Goal: Use online tool/utility: Utilize a website feature to perform a specific function

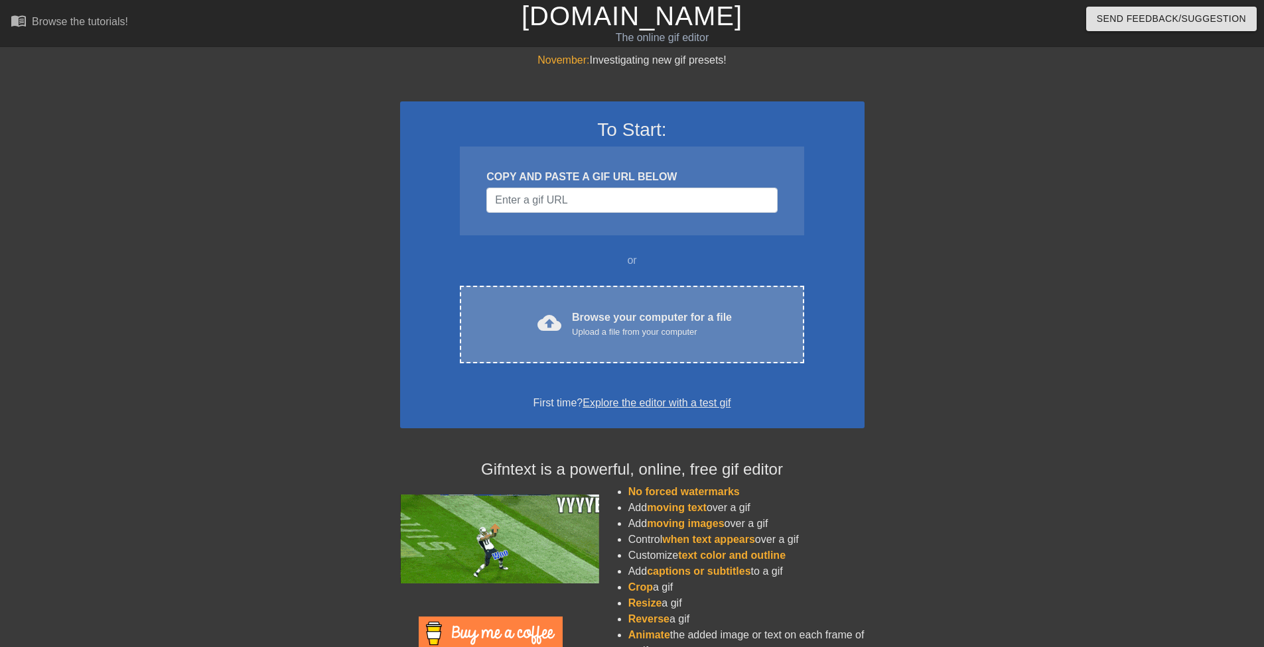
click at [661, 321] on div "Browse your computer for a file Upload a file from your computer" at bounding box center [652, 324] width 160 height 29
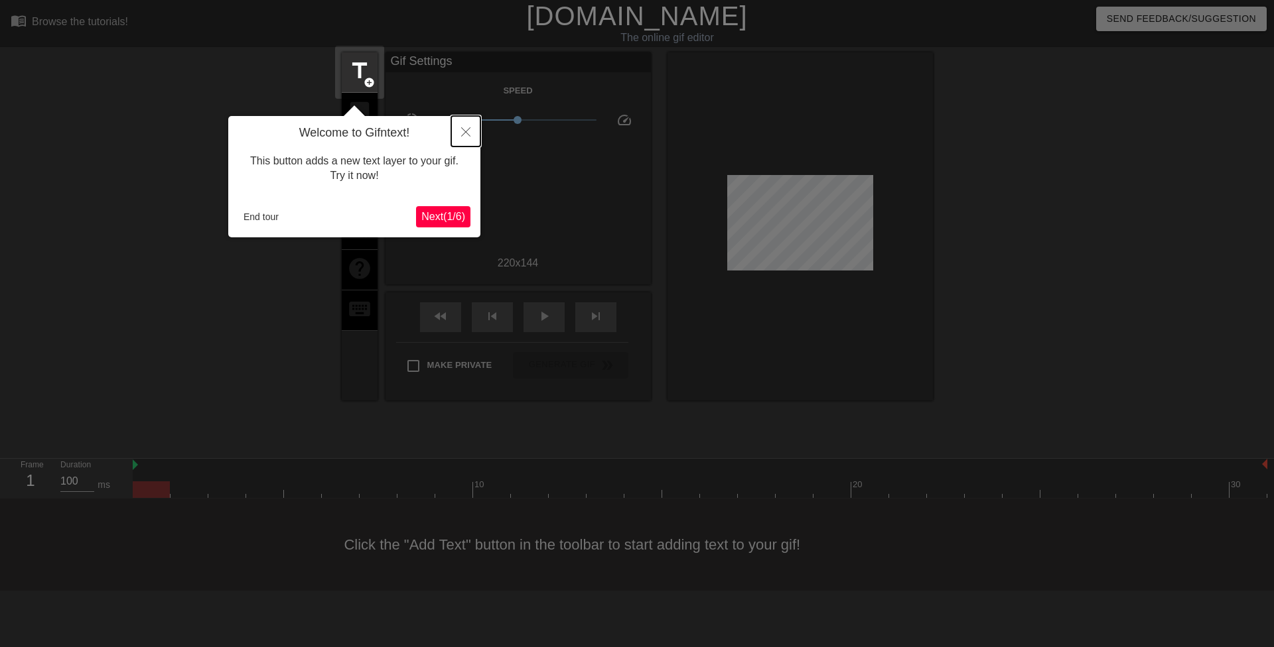
click at [468, 135] on icon "Close" at bounding box center [465, 131] width 9 height 9
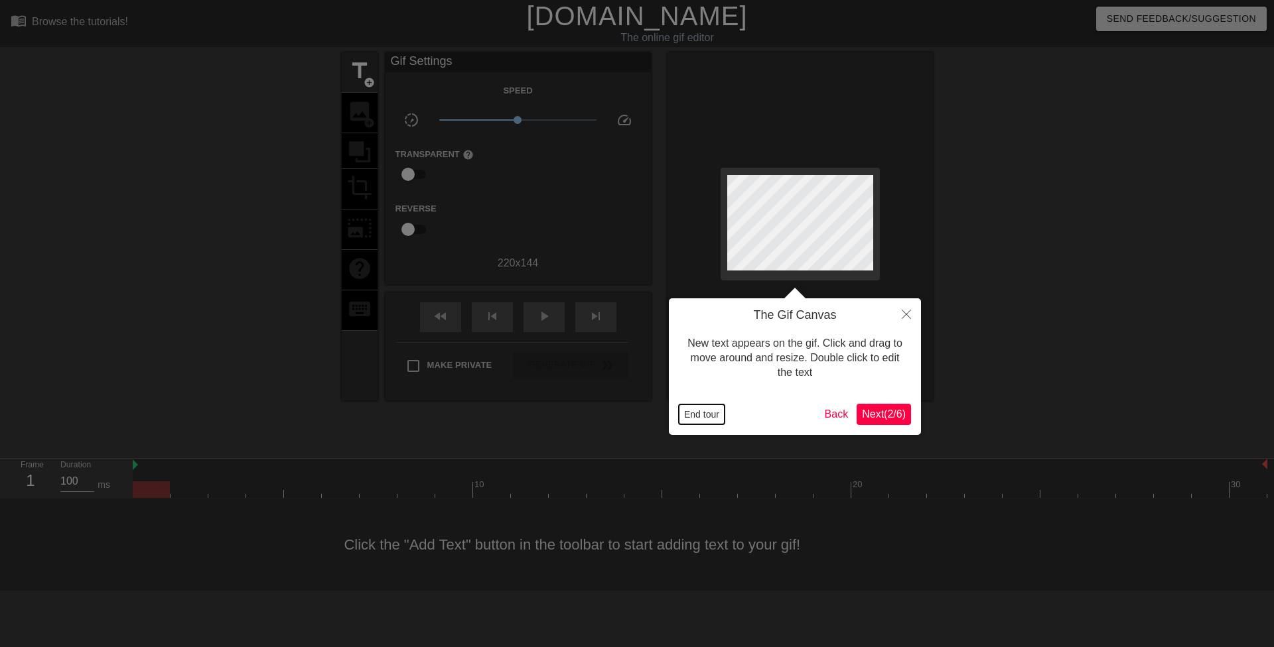
click at [707, 415] on button "End tour" at bounding box center [702, 415] width 46 height 20
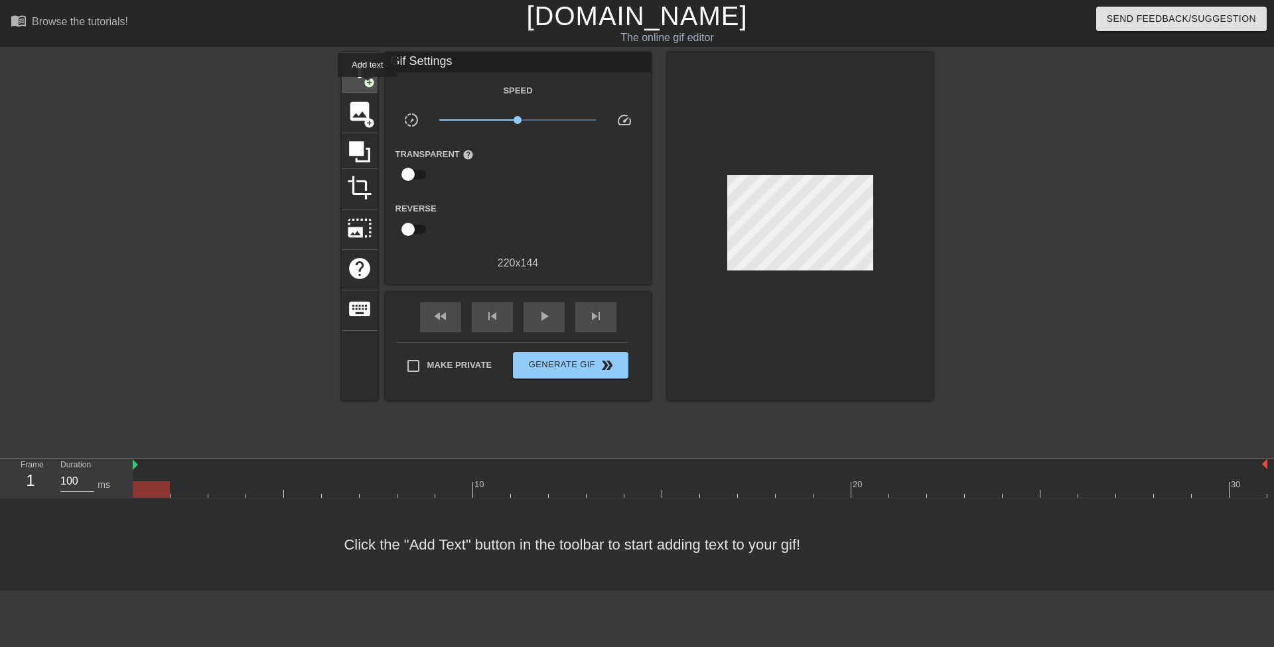
click at [368, 86] on span "add_circle" at bounding box center [369, 82] width 11 height 11
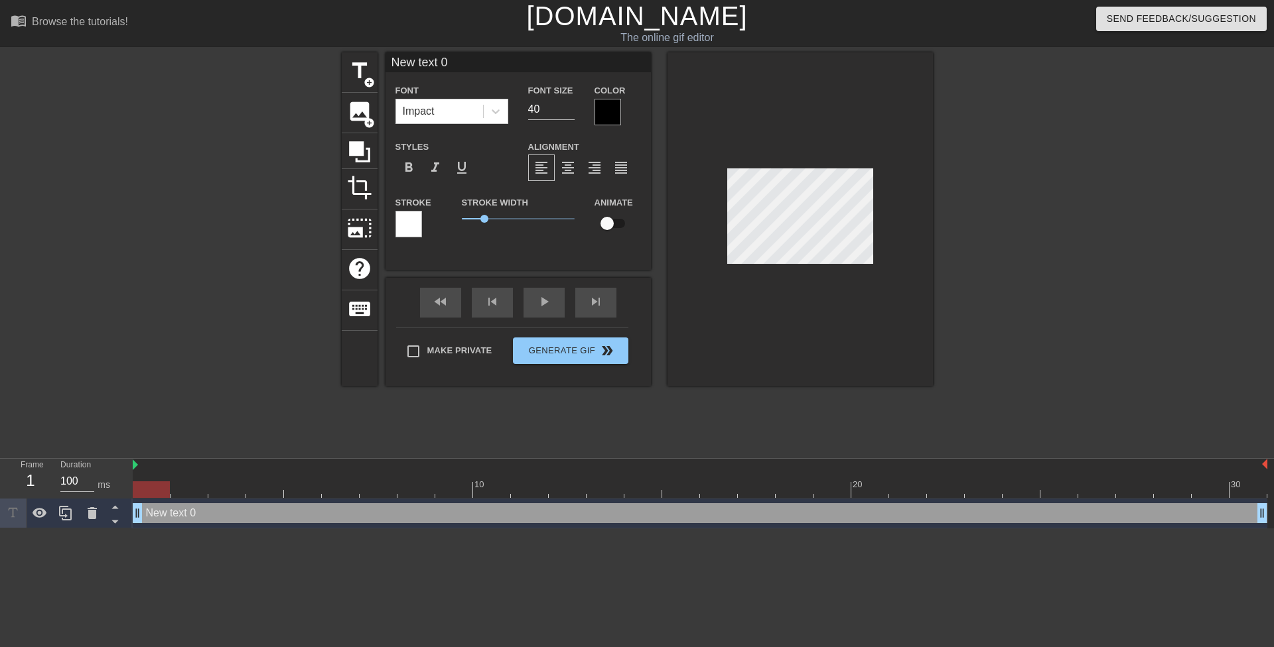
scroll to position [4, 11]
type input "E"
type textarea "E"
type input "Em"
type textarea "Em"
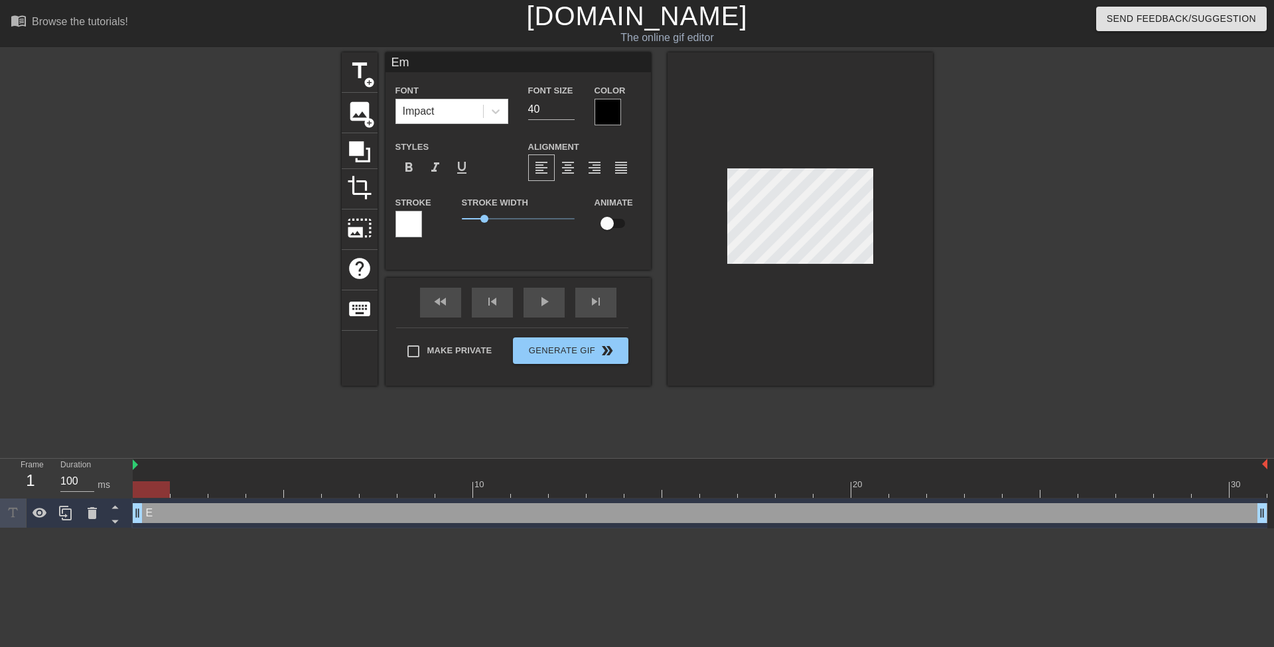
type input "Emo"
type textarea "Emo"
type input "Emot"
type textarea "Emot"
type input "Emoti"
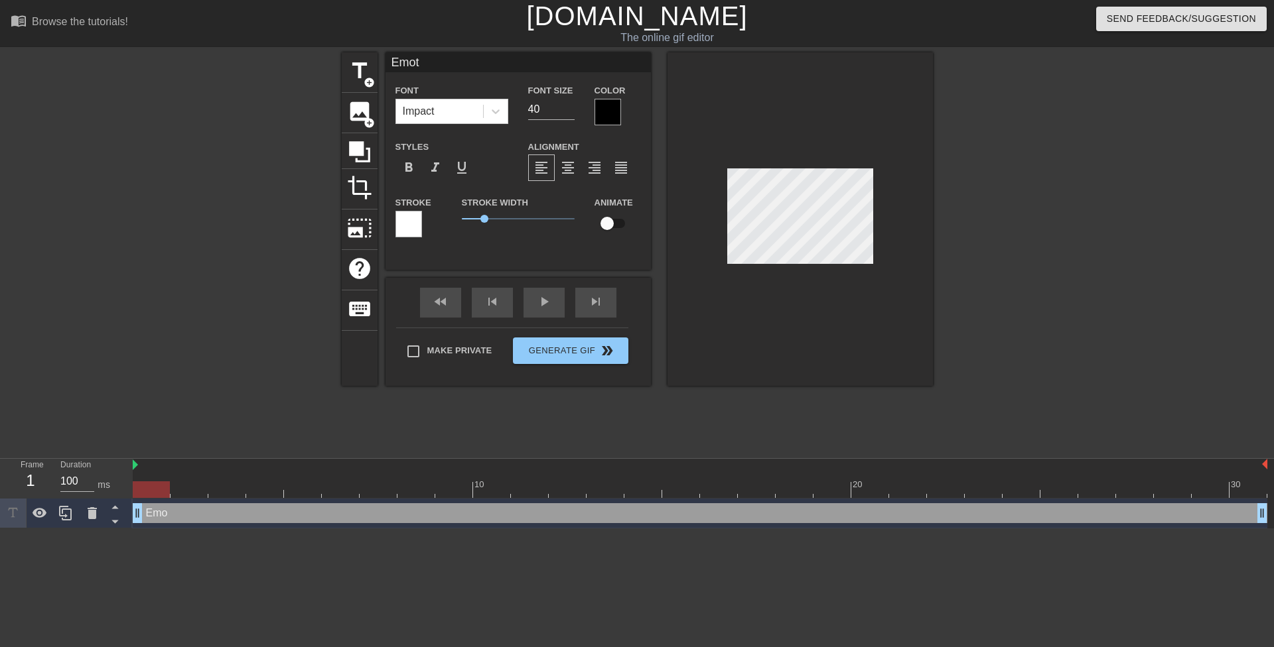
type textarea "Emoti"
type input "Emotio"
type textarea "Emotio"
type input "Emotion"
type textarea "Emotion"
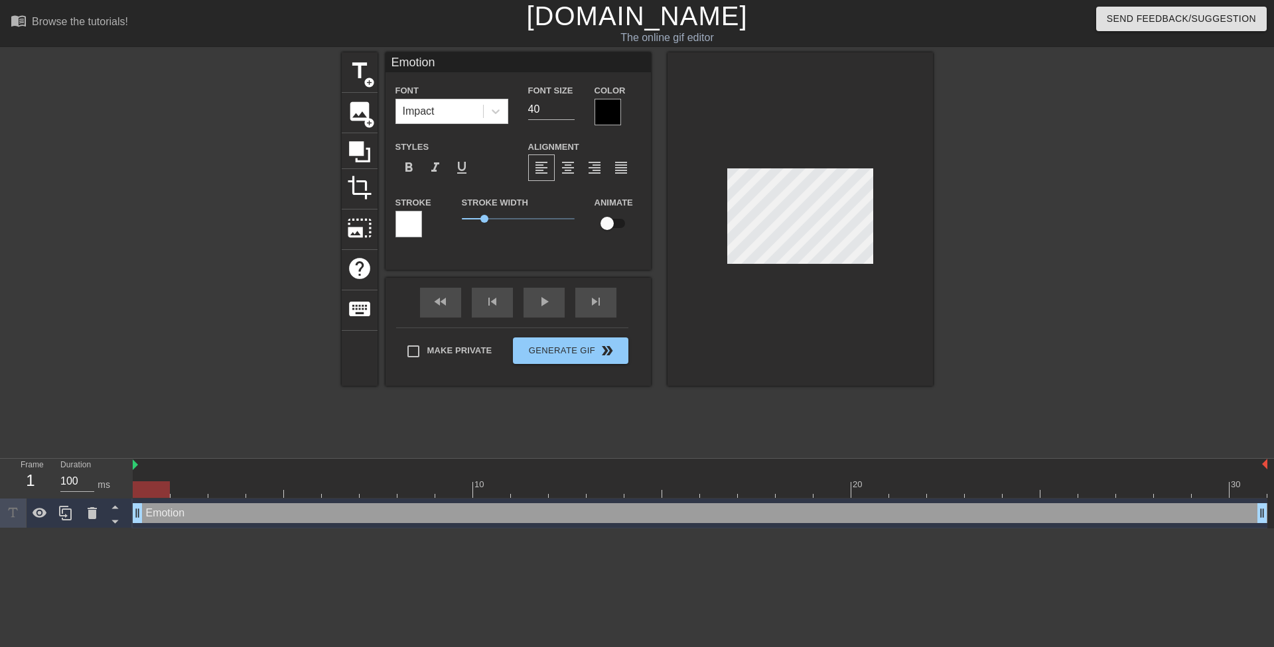
type input "Emotiona"
type textarea "Emotiona"
type input "Emotional"
type textarea "Emotional"
type input "Emotional"
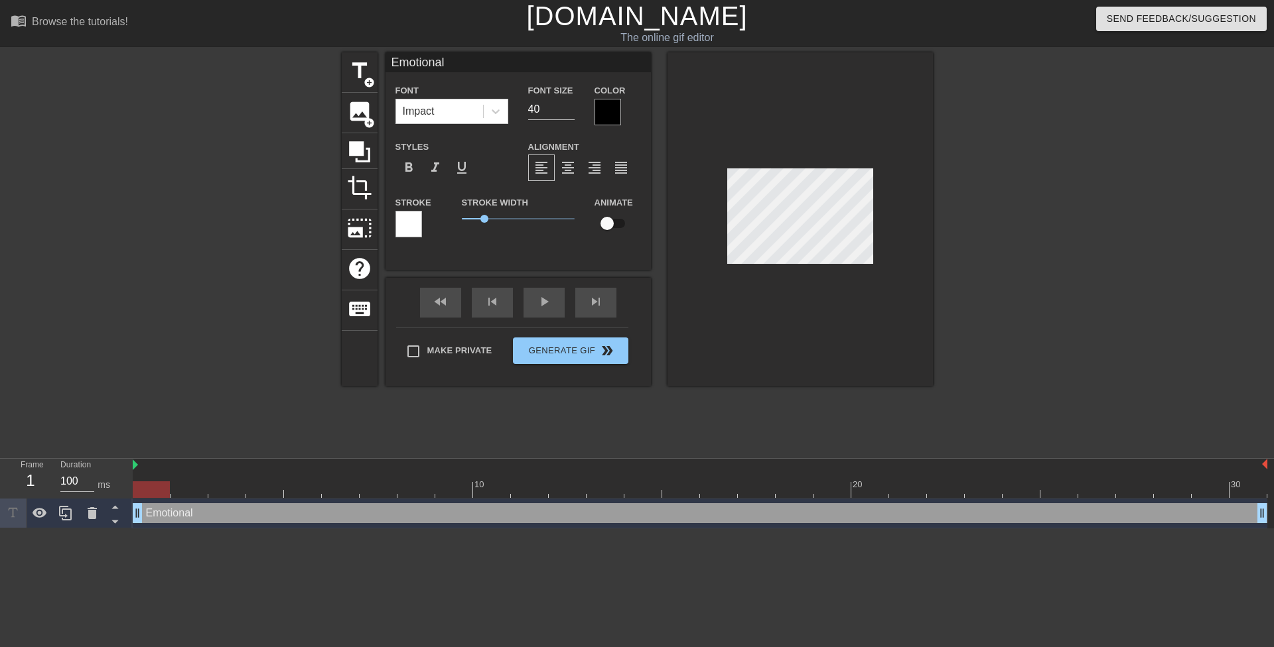
type textarea "Emotional"
type input "Emotional W"
type textarea "Emotional W"
type input "Emotional Wh"
type textarea "Emotional Wh"
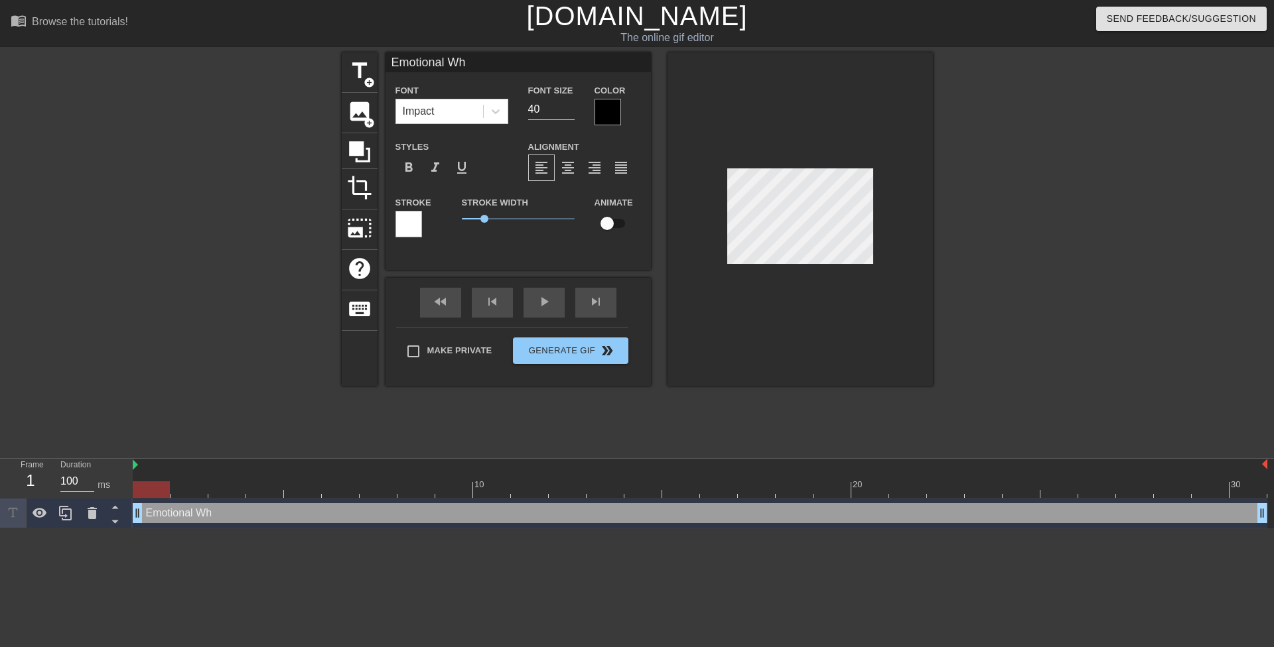
type input "Emotional Whi"
type textarea "Emotional Whi"
type input "Emotional Whip"
type textarea "Emotional Whip"
type input "Emotional Whipl"
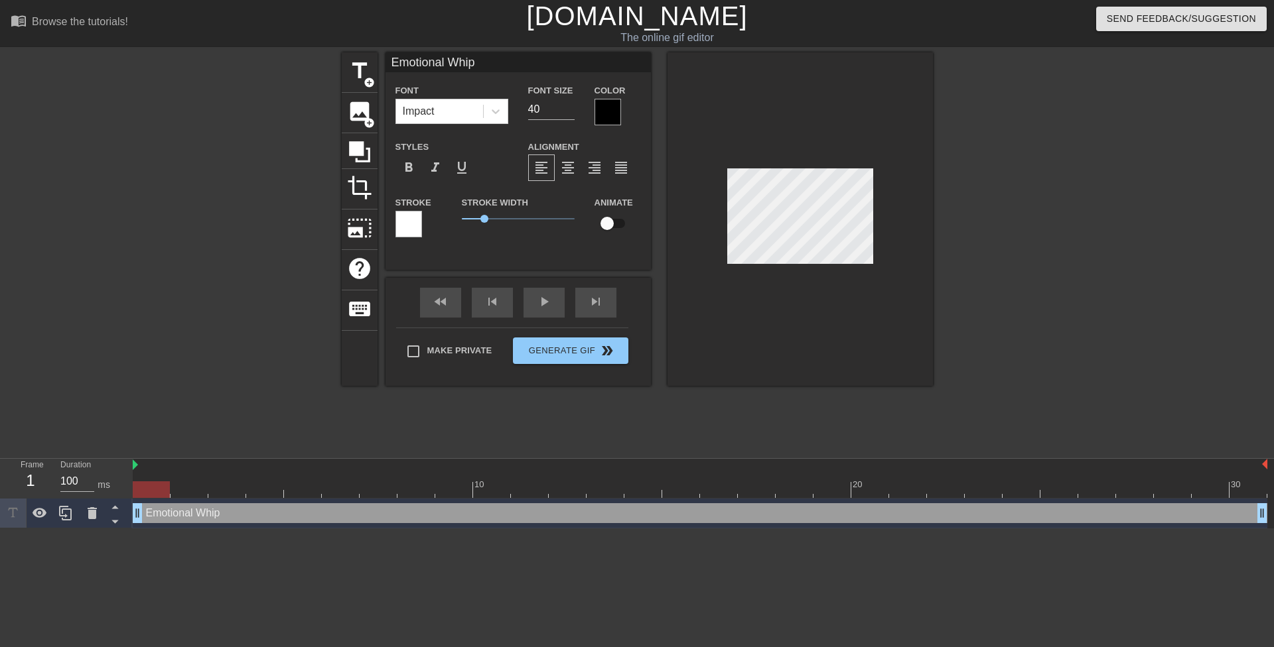
type textarea "Emotional Whipl"
type input "Emotional Whipla"
type textarea "Emotional Whipla"
type input "Emotional Whiplas"
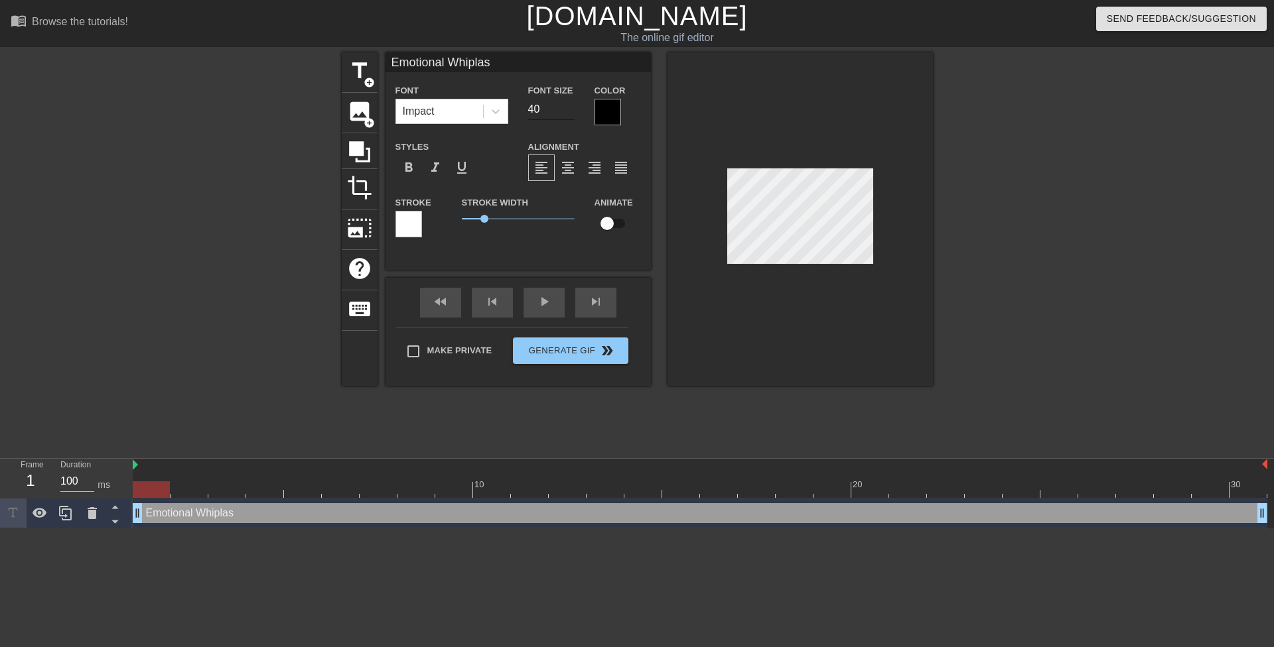
type textarea "Emotional Whiplas"
click at [533, 110] on input "40" at bounding box center [551, 109] width 46 height 21
click at [564, 111] on input "39" at bounding box center [551, 109] width 46 height 21
click at [565, 111] on input "38" at bounding box center [551, 109] width 46 height 21
click at [565, 111] on input "37" at bounding box center [551, 109] width 46 height 21
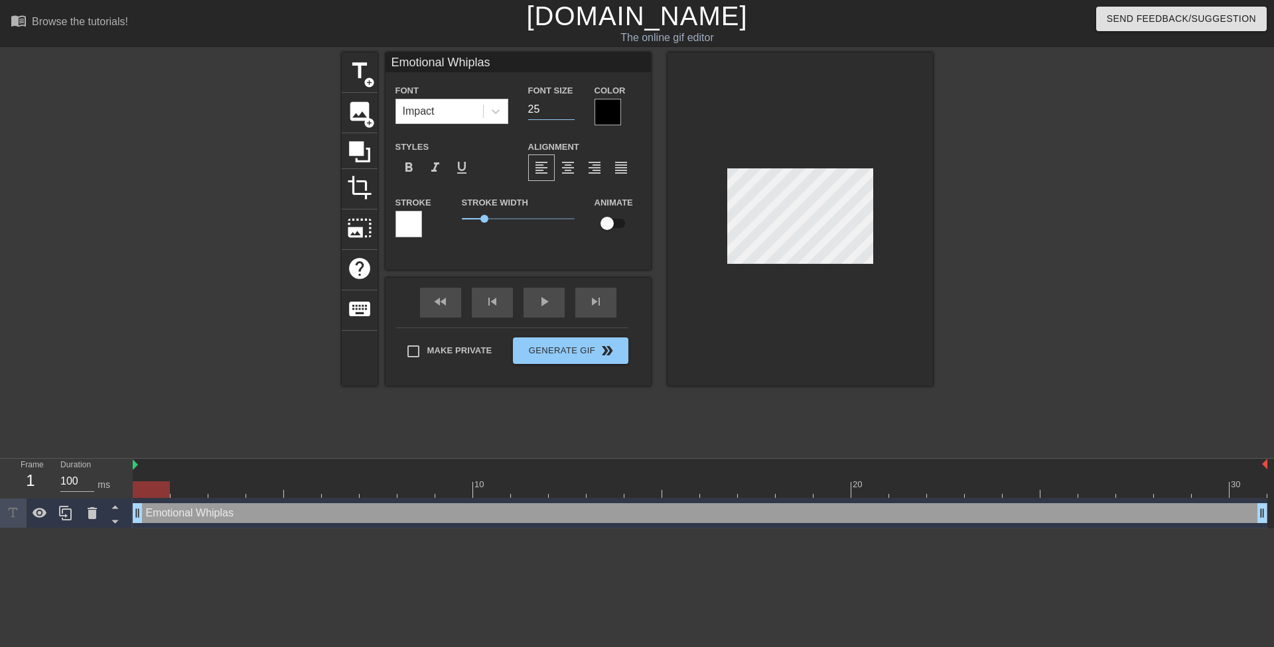
type input "25"
click at [565, 111] on input "25" at bounding box center [551, 109] width 46 height 21
type input "Emotional Whiplash"
type textarea "Emotional Whiplash"
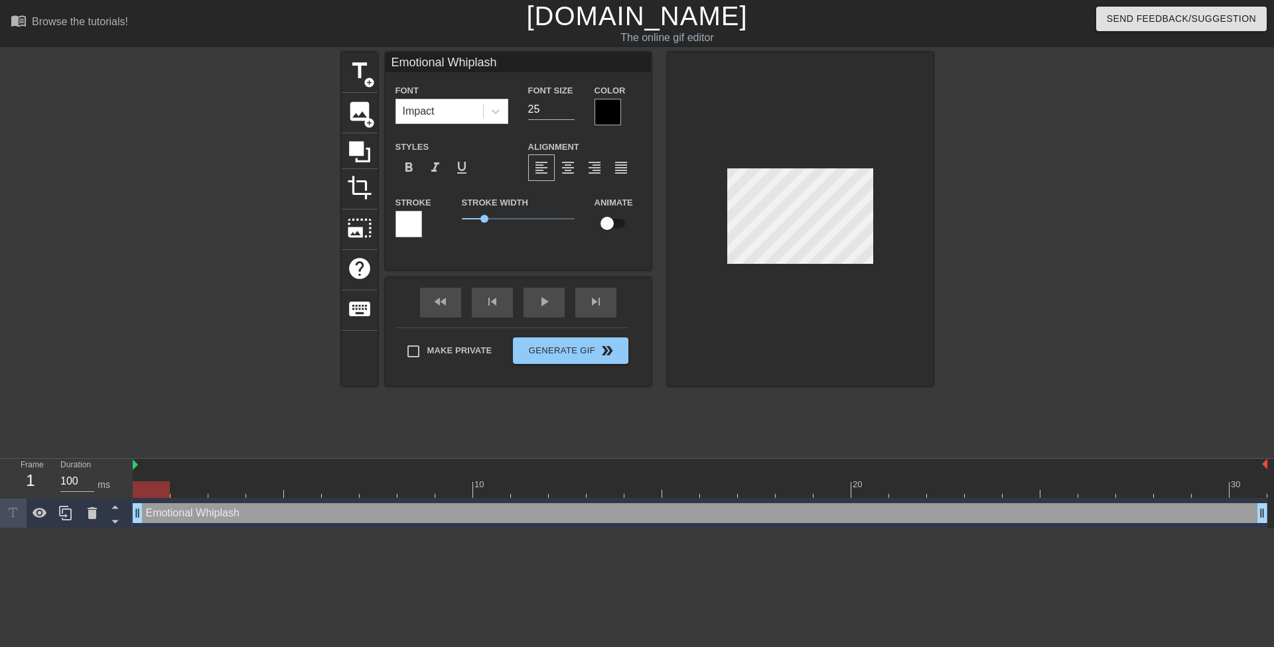
click at [403, 227] on div at bounding box center [408, 224] width 27 height 27
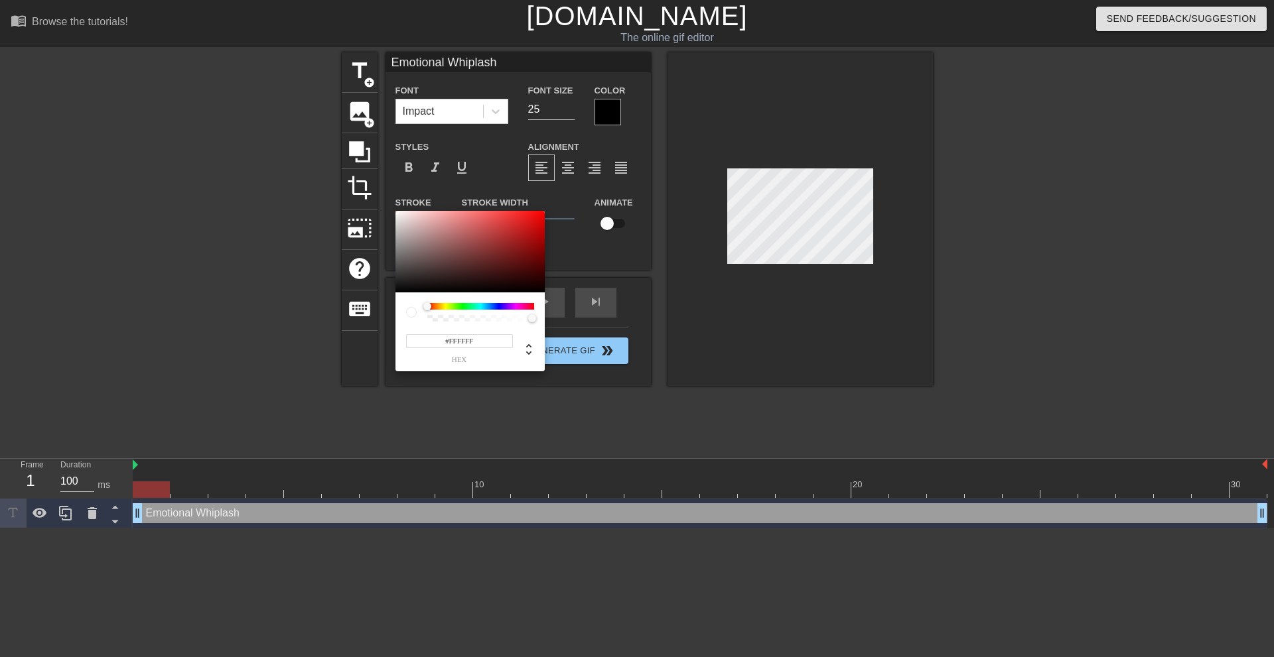
type input "255"
type input "0"
drag, startPoint x: 528, startPoint y: 318, endPoint x: 409, endPoint y: 318, distance: 119.4
click at [409, 318] on div at bounding box center [470, 312] width 128 height 19
click at [408, 313] on div at bounding box center [411, 312] width 11 height 11
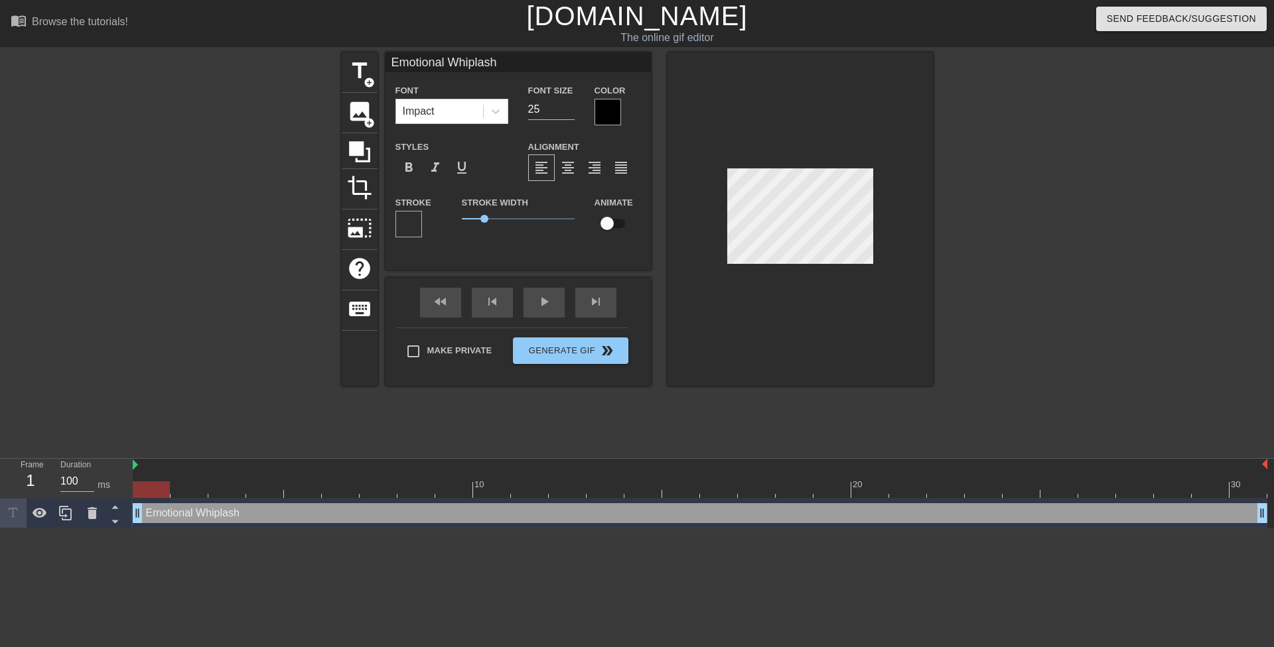
click at [604, 108] on div at bounding box center [607, 112] width 27 height 27
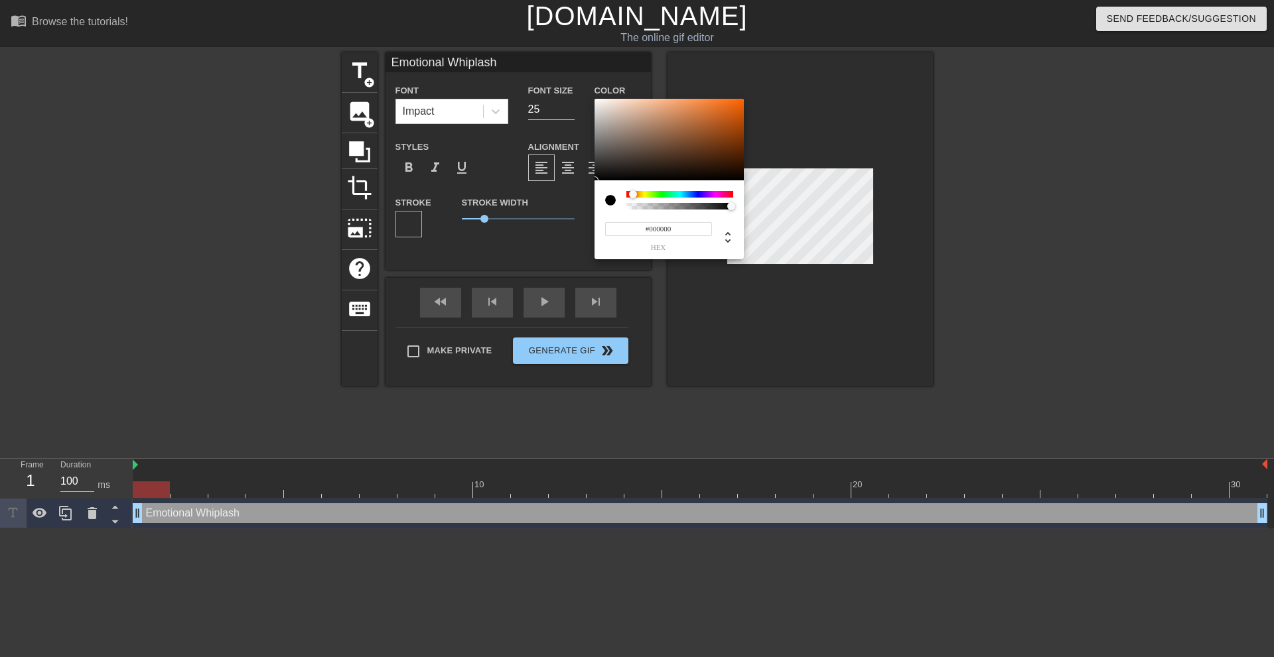
drag, startPoint x: 663, startPoint y: 194, endPoint x: 595, endPoint y: 188, distance: 67.9
click at [594, 192] on div "#000000 hex" at bounding box center [668, 219] width 149 height 79
type input "#FFFFFF"
drag, startPoint x: 612, startPoint y: 128, endPoint x: 588, endPoint y: 92, distance: 43.2
click at [588, 92] on div "#FFFFFF hex" at bounding box center [637, 328] width 1274 height 657
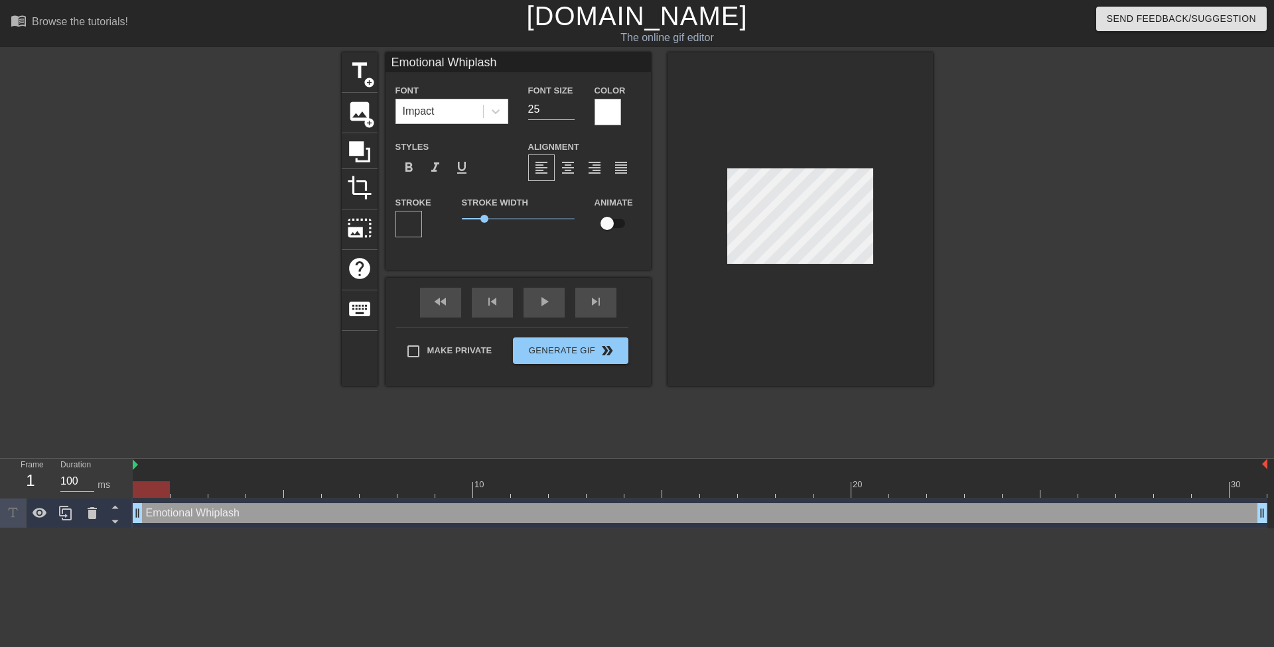
click at [405, 220] on div at bounding box center [408, 224] width 27 height 27
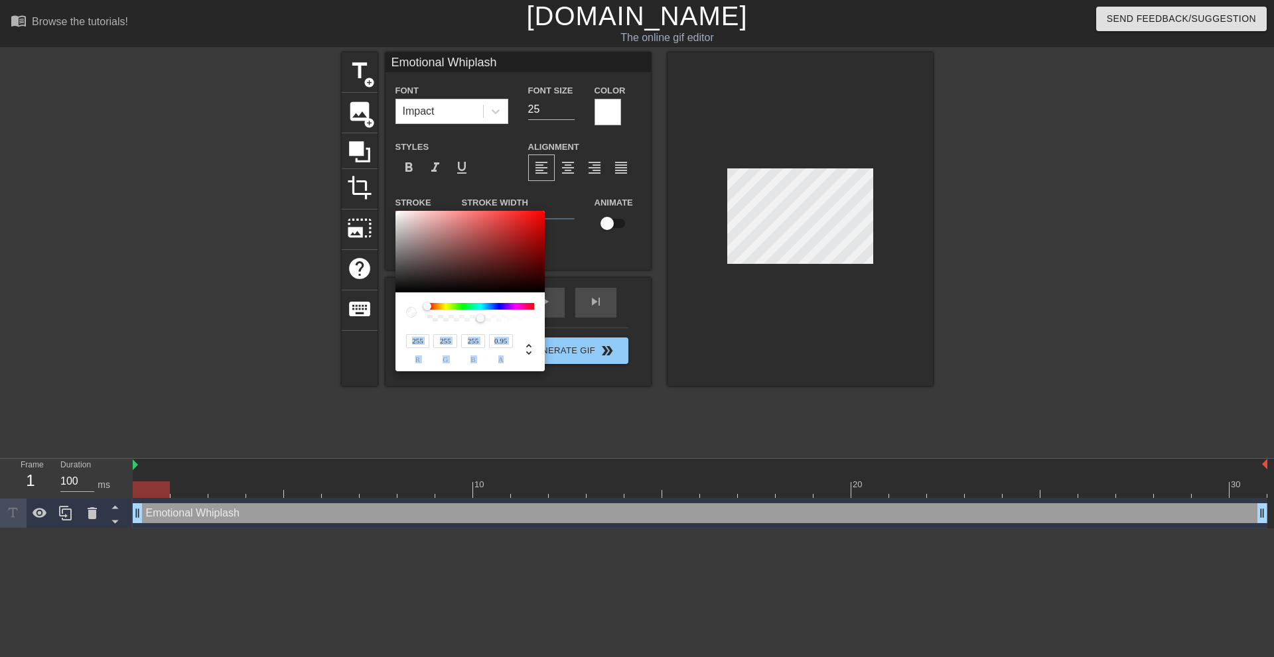
type input "1"
drag, startPoint x: 444, startPoint y: 319, endPoint x: 563, endPoint y: 322, distance: 119.5
click at [563, 322] on div "255 r 255 g 255 b 1 a" at bounding box center [637, 328] width 1274 height 657
type input "83"
type input "46"
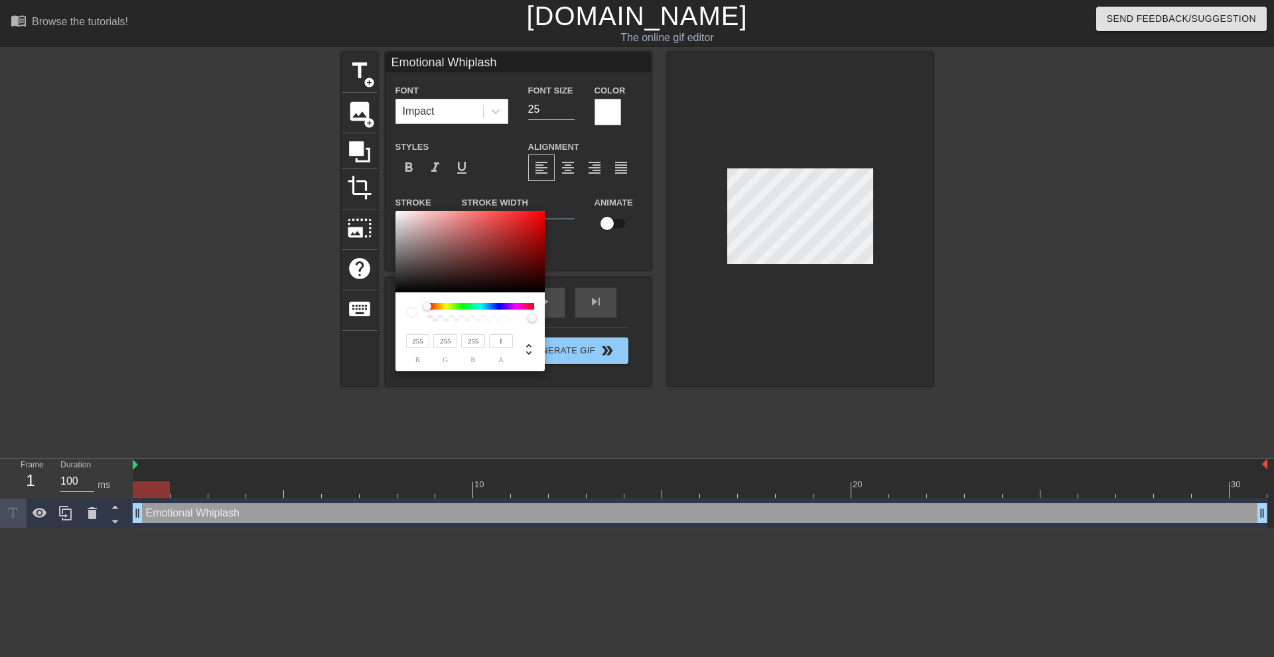
type input "46"
type input "45"
type input "0"
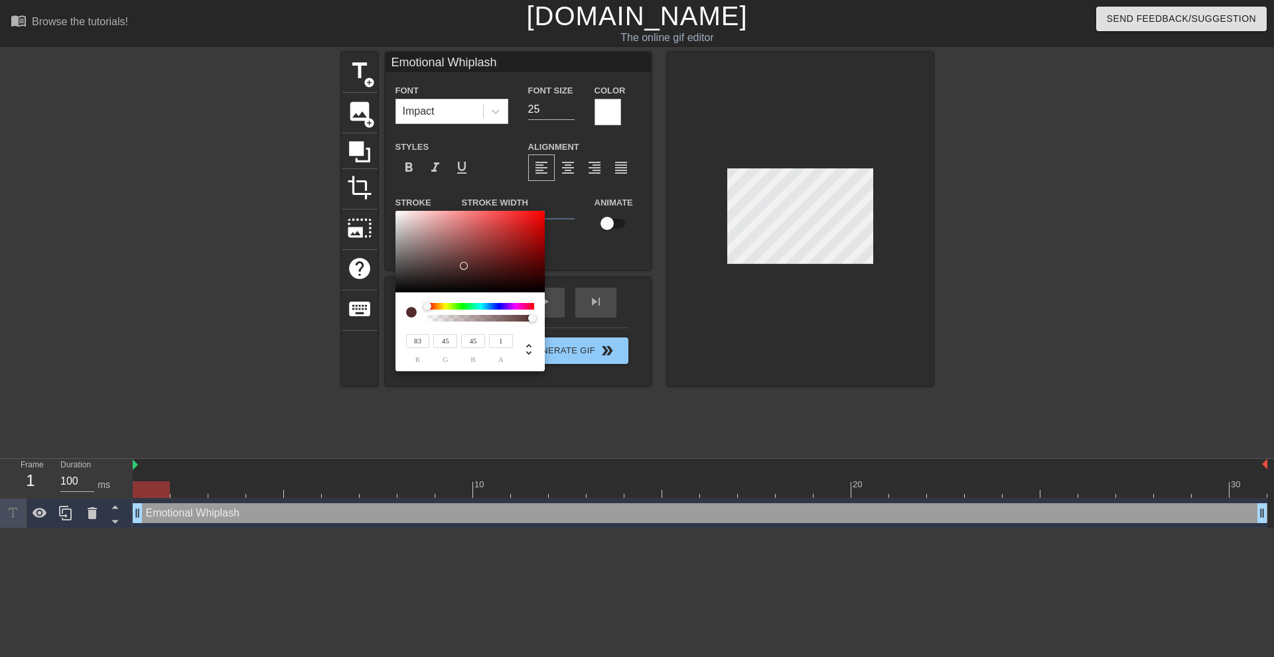
type input "0"
type input "255"
type input "31"
type input "73"
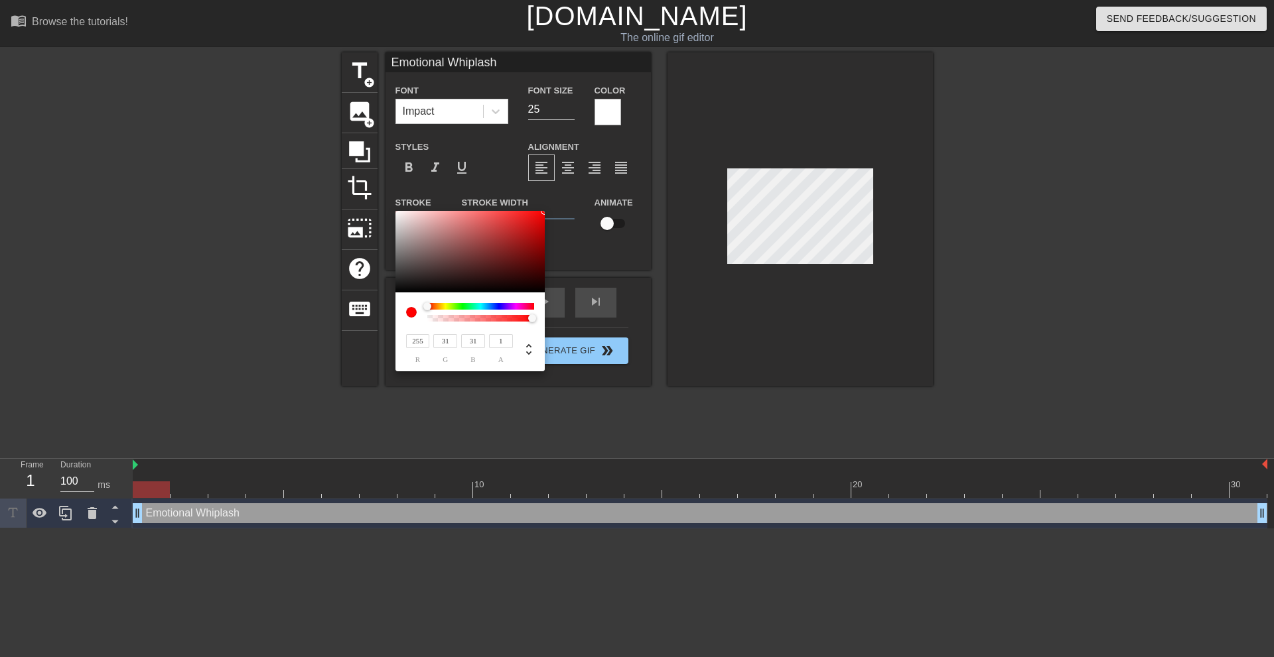
type input "73"
type input "115"
type input "129"
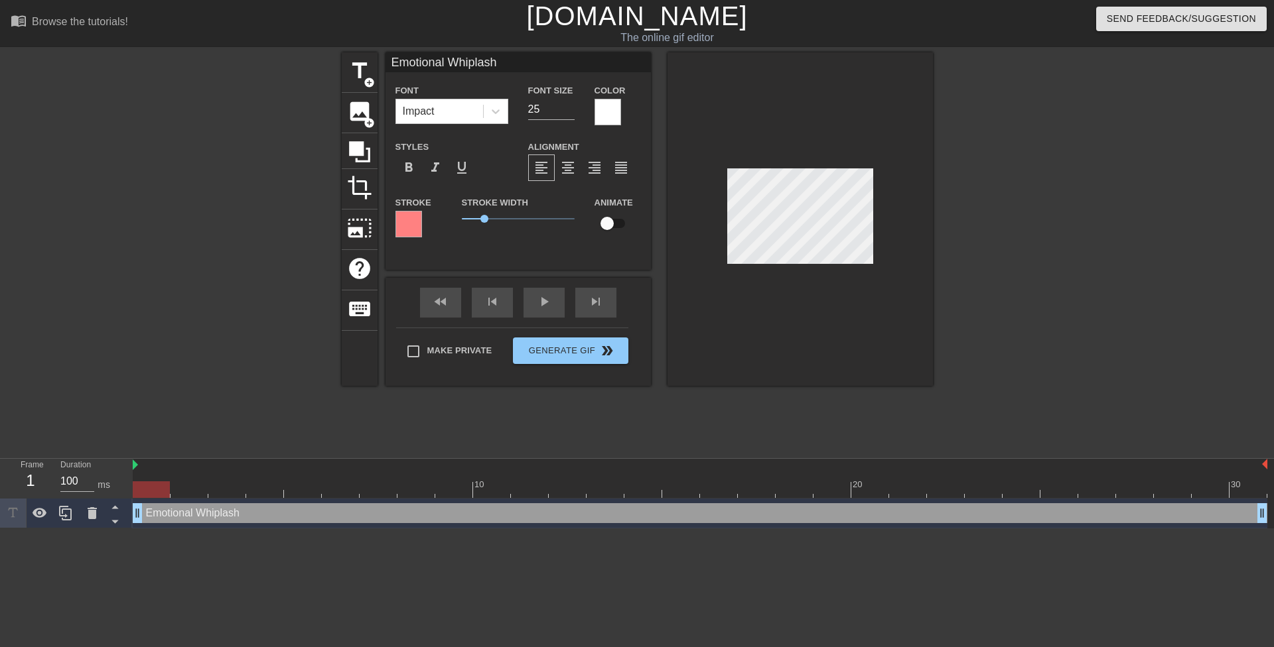
click at [408, 223] on div at bounding box center [408, 224] width 27 height 27
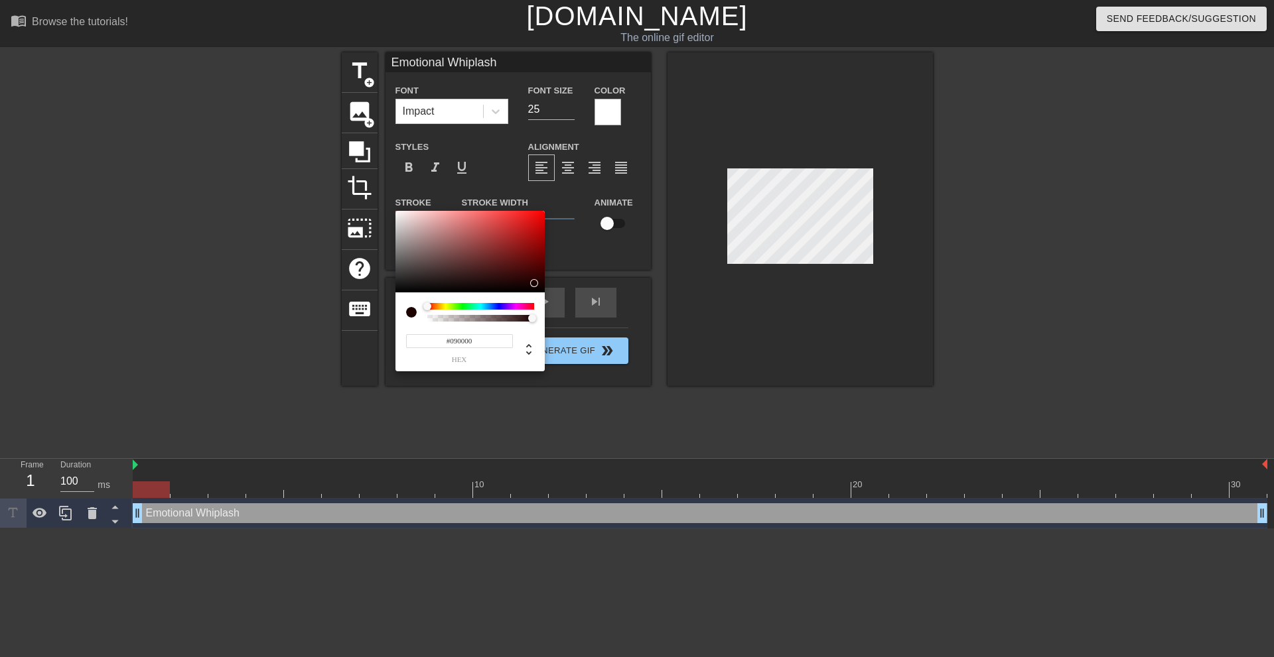
type input "#050000"
drag, startPoint x: 535, startPoint y: 283, endPoint x: 546, endPoint y: 291, distance: 14.2
click at [546, 291] on div "#050000 hex" at bounding box center [637, 328] width 1274 height 657
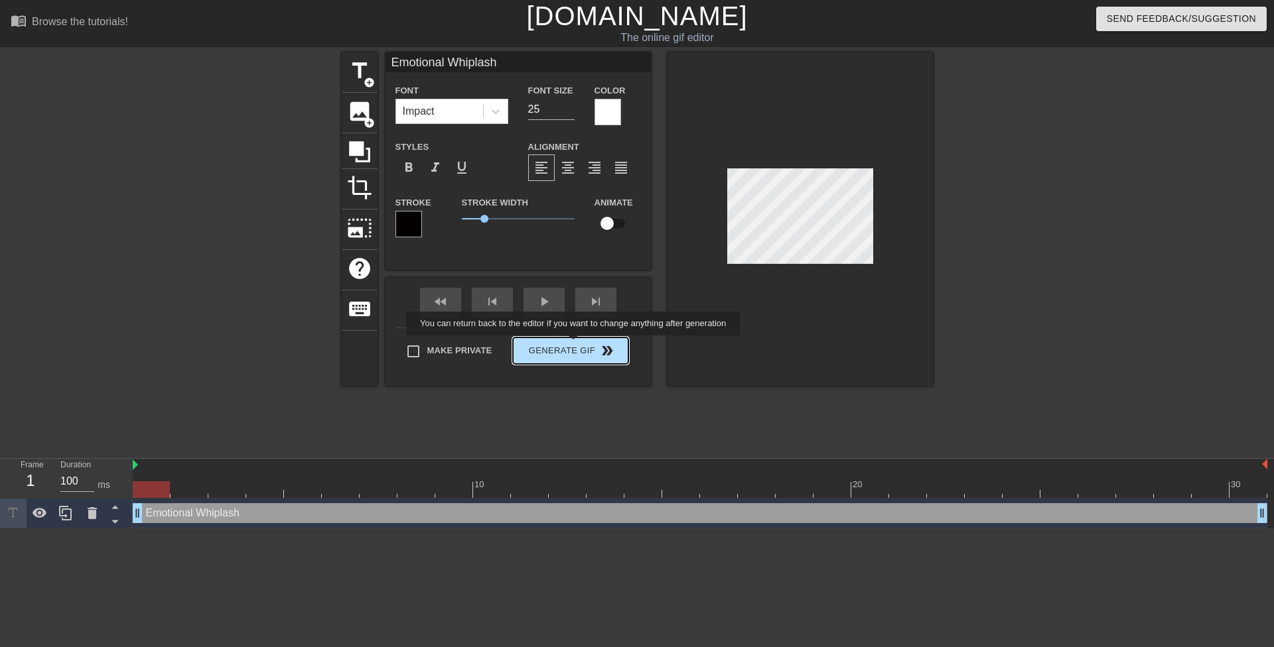
click at [574, 345] on div "Make Private Generate Gif double_arrow" at bounding box center [512, 354] width 232 height 52
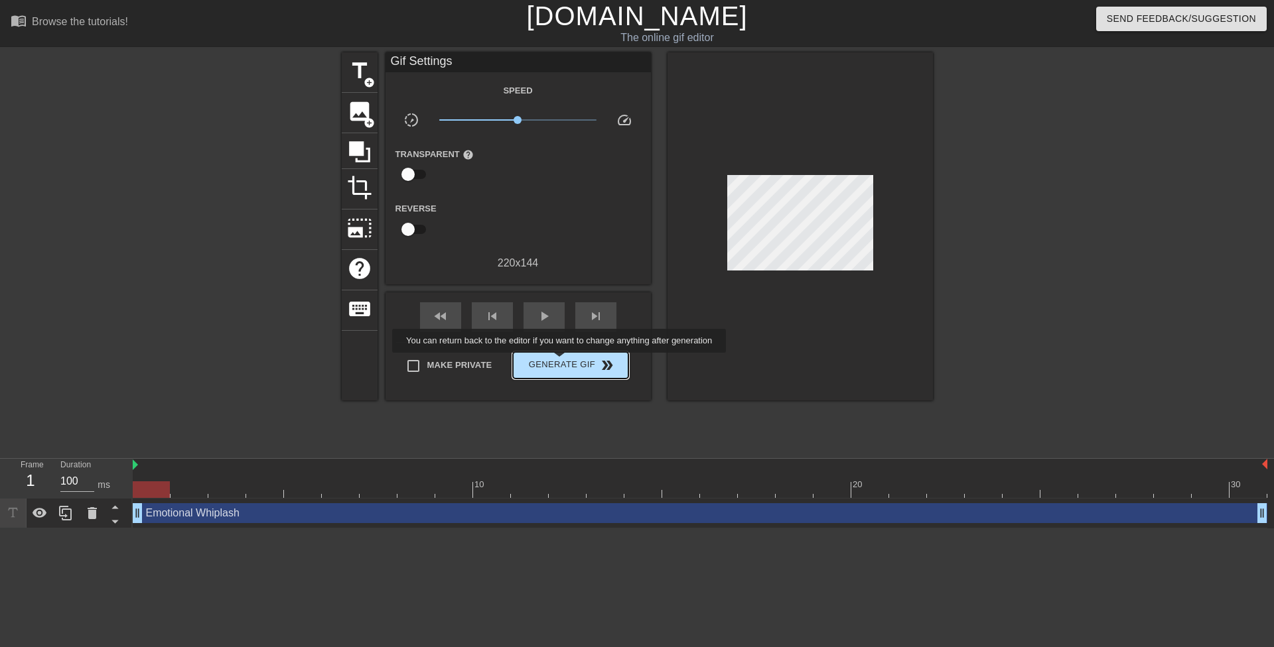
click at [561, 362] on span "Generate Gif double_arrow" at bounding box center [570, 366] width 104 height 16
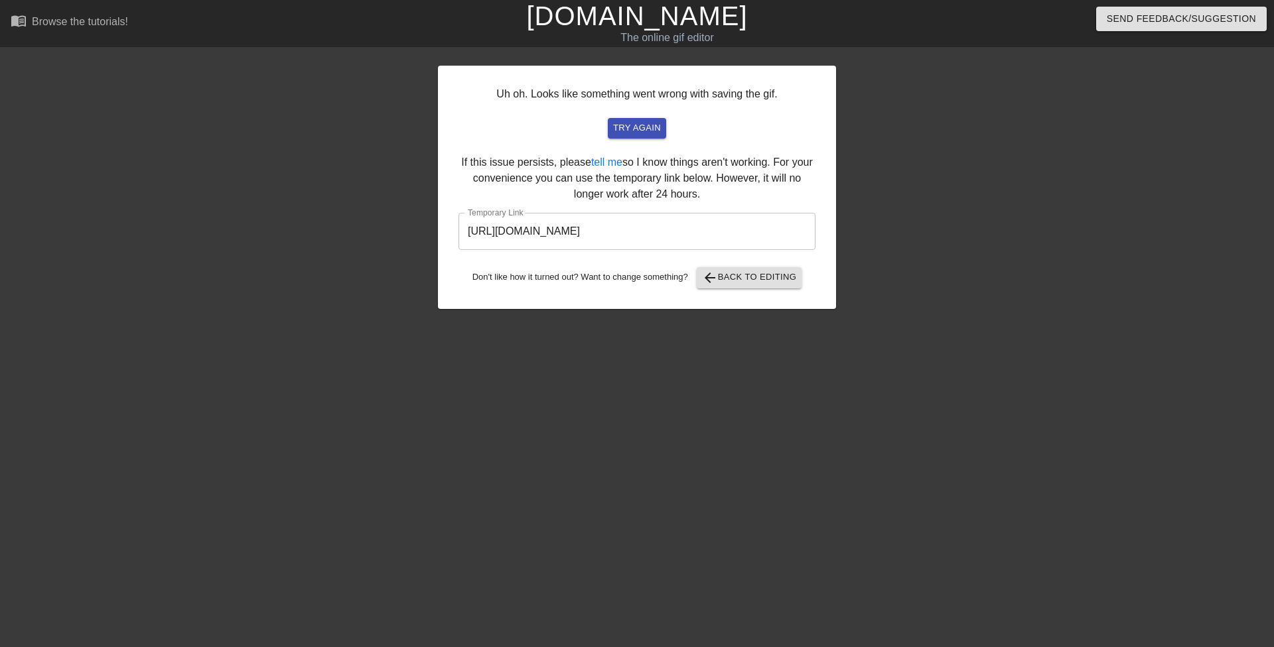
click at [645, 232] on input "[URL][DOMAIN_NAME]" at bounding box center [636, 231] width 357 height 37
